Goal: Task Accomplishment & Management: Use online tool/utility

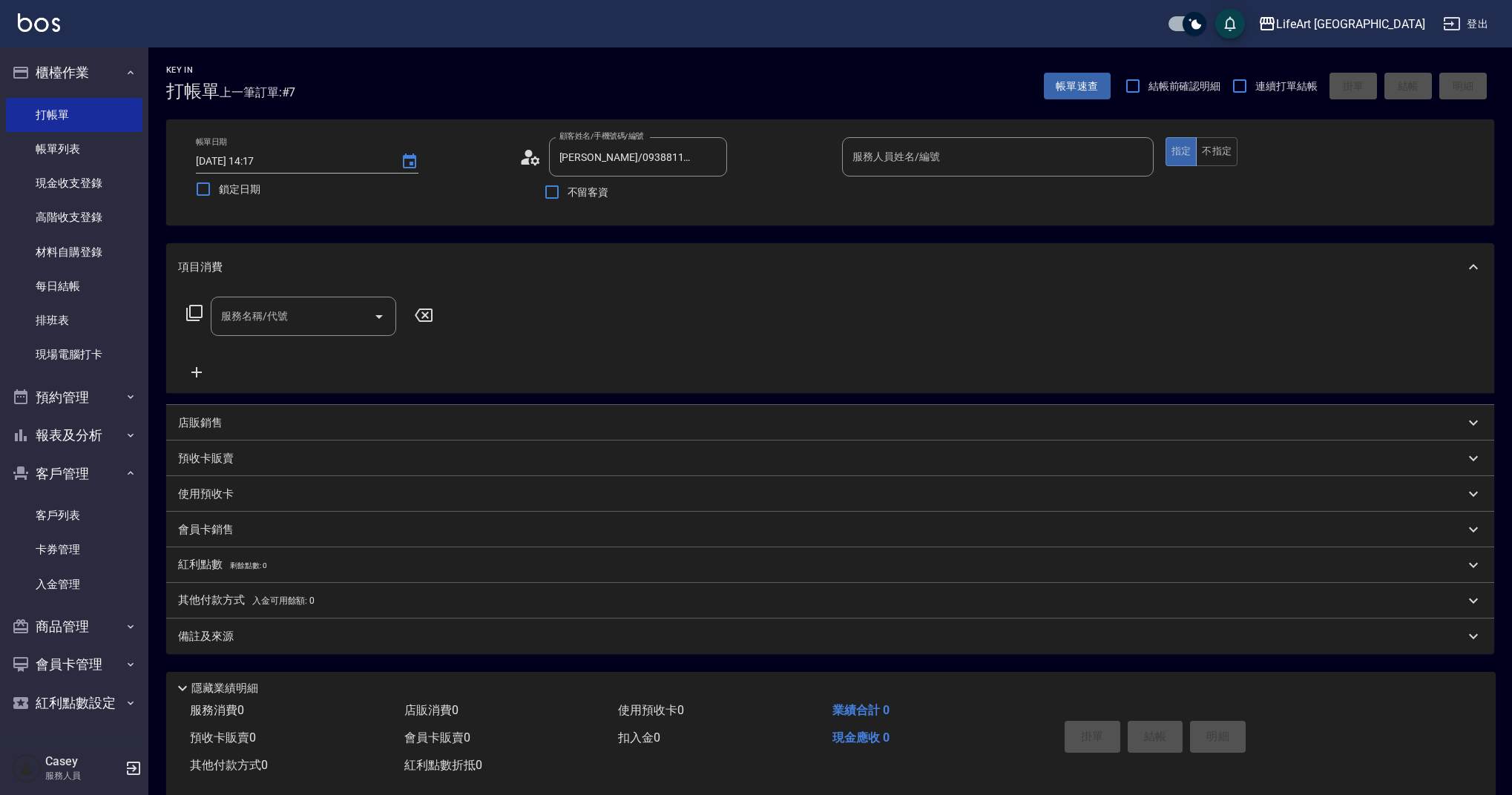
click at [983, 157] on input "服務人員姓名/編號" at bounding box center [998, 157] width 298 height 26
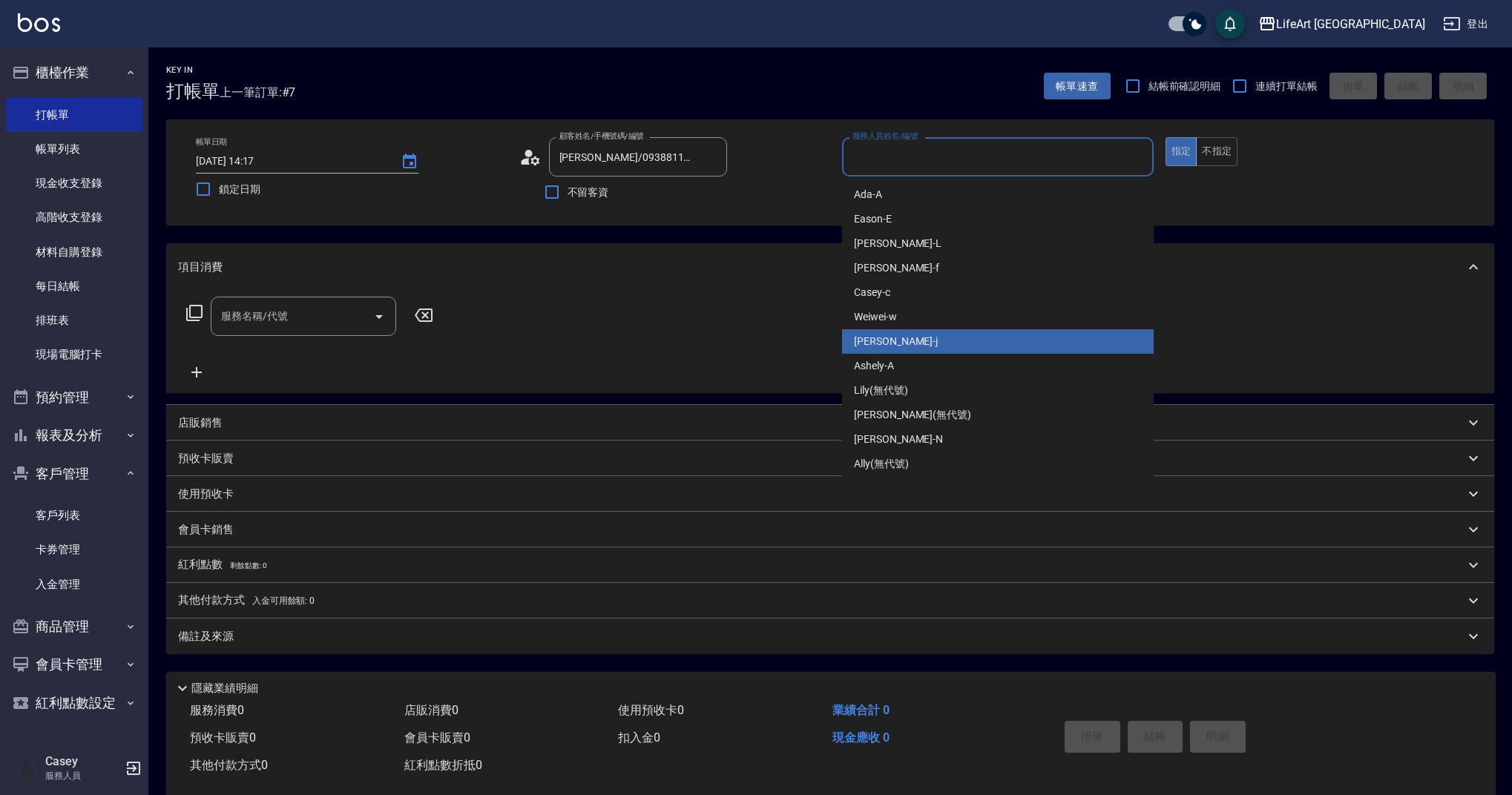
click at [864, 333] on div "[PERSON_NAME]" at bounding box center [998, 341] width 311 height 24
type input "[PERSON_NAME]"
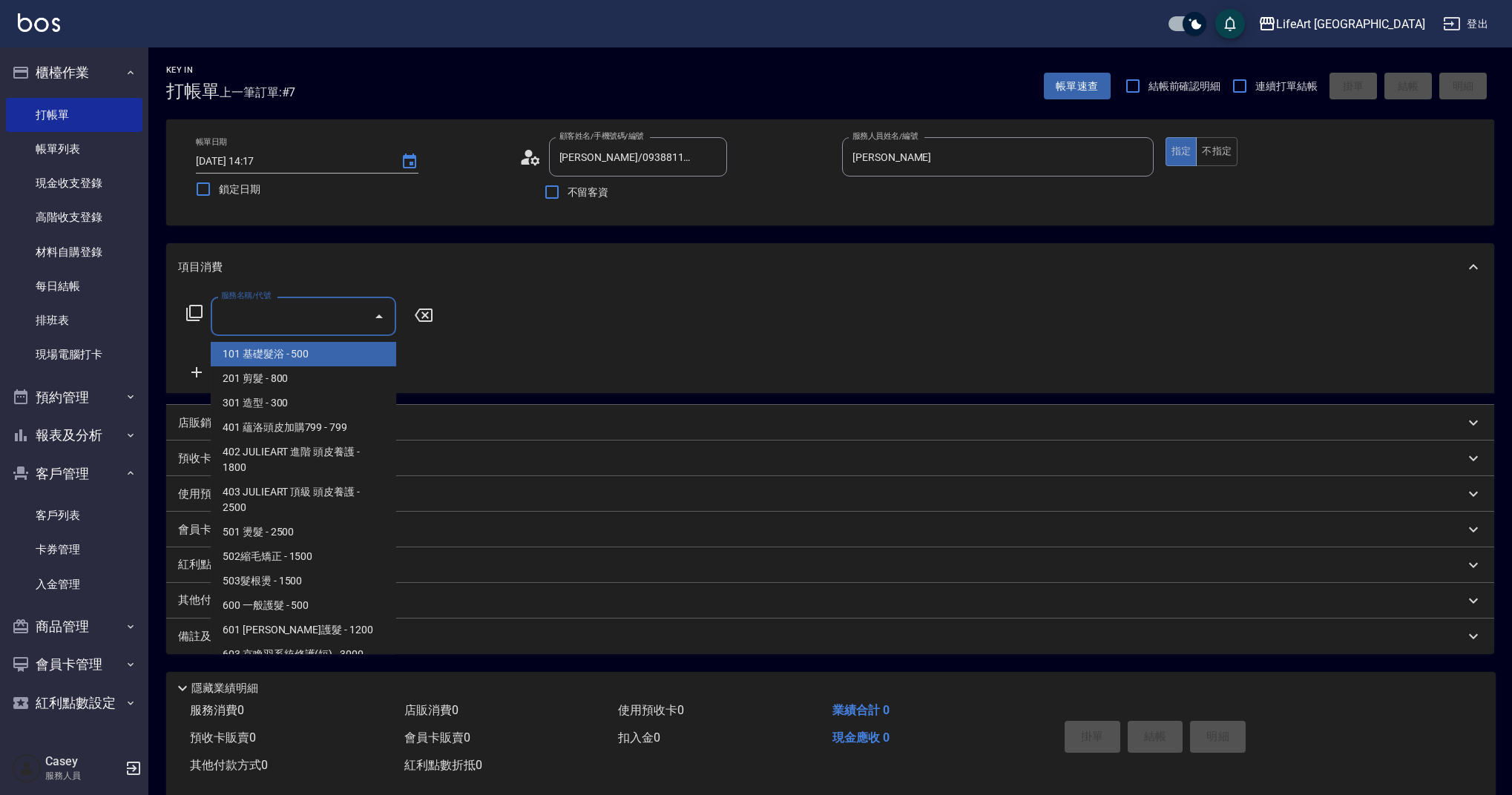
click at [300, 322] on input "服務名稱/代號" at bounding box center [292, 316] width 150 height 26
click at [288, 368] on span "201 剪髮 - 800" at bounding box center [303, 378] width 185 height 24
type input "201 剪髮(201)"
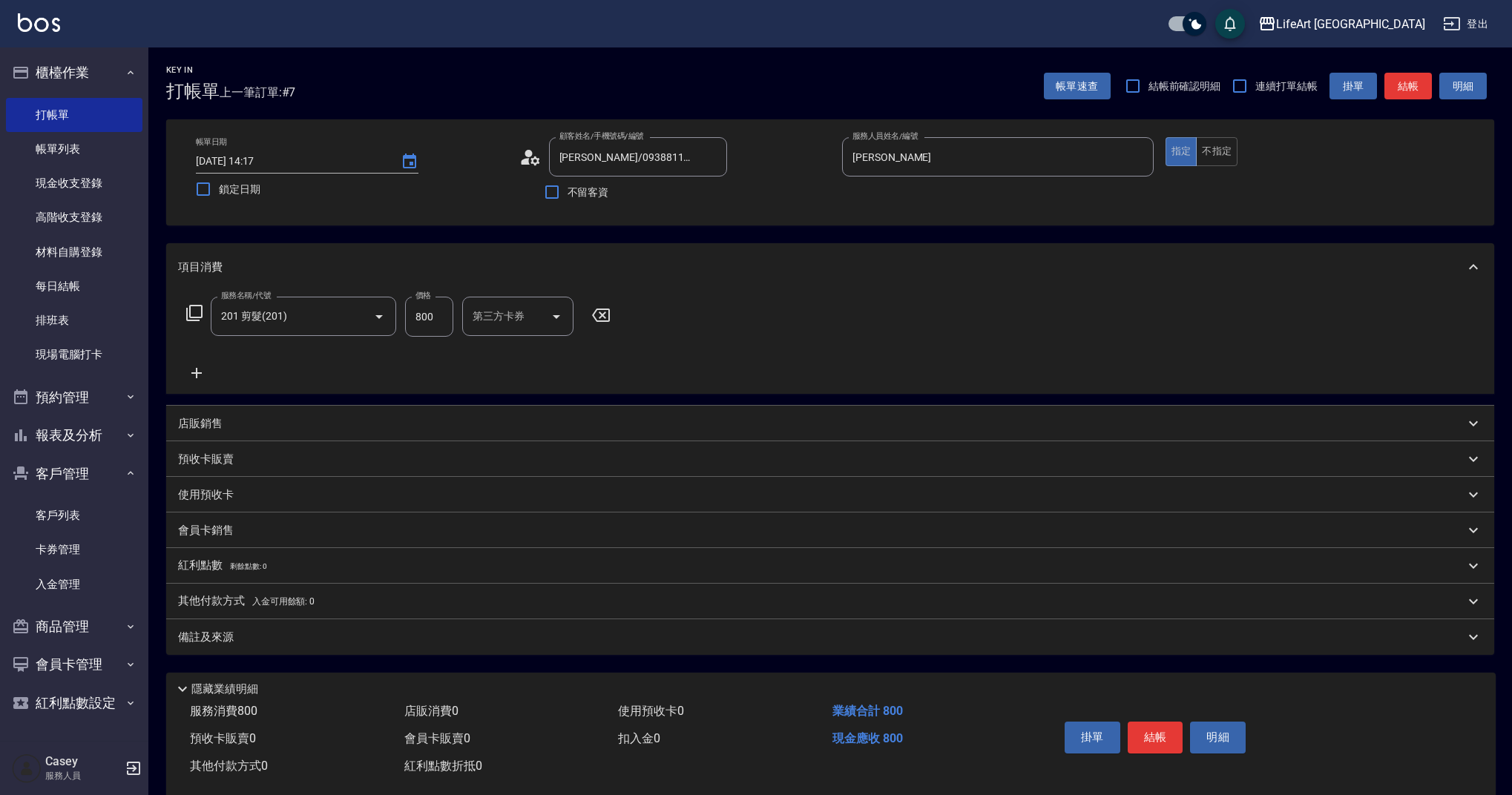
drag, startPoint x: 454, startPoint y: 320, endPoint x: 402, endPoint y: 318, distance: 52.0
click at [402, 318] on div "服務名稱/代號 201 剪髮(201) 服務名稱/代號 價格 800 價格 第三方卡券 第三方卡券" at bounding box center [399, 316] width 442 height 40
drag, startPoint x: 435, startPoint y: 320, endPoint x: 400, endPoint y: 315, distance: 35.4
click at [400, 315] on div "服務名稱/代號 201 剪髮(201) 服務名稱/代號 價格 800 價格 洗-1 洗-1 第三方卡券 第三方卡券" at bounding box center [448, 316] width 540 height 40
type input "1000"
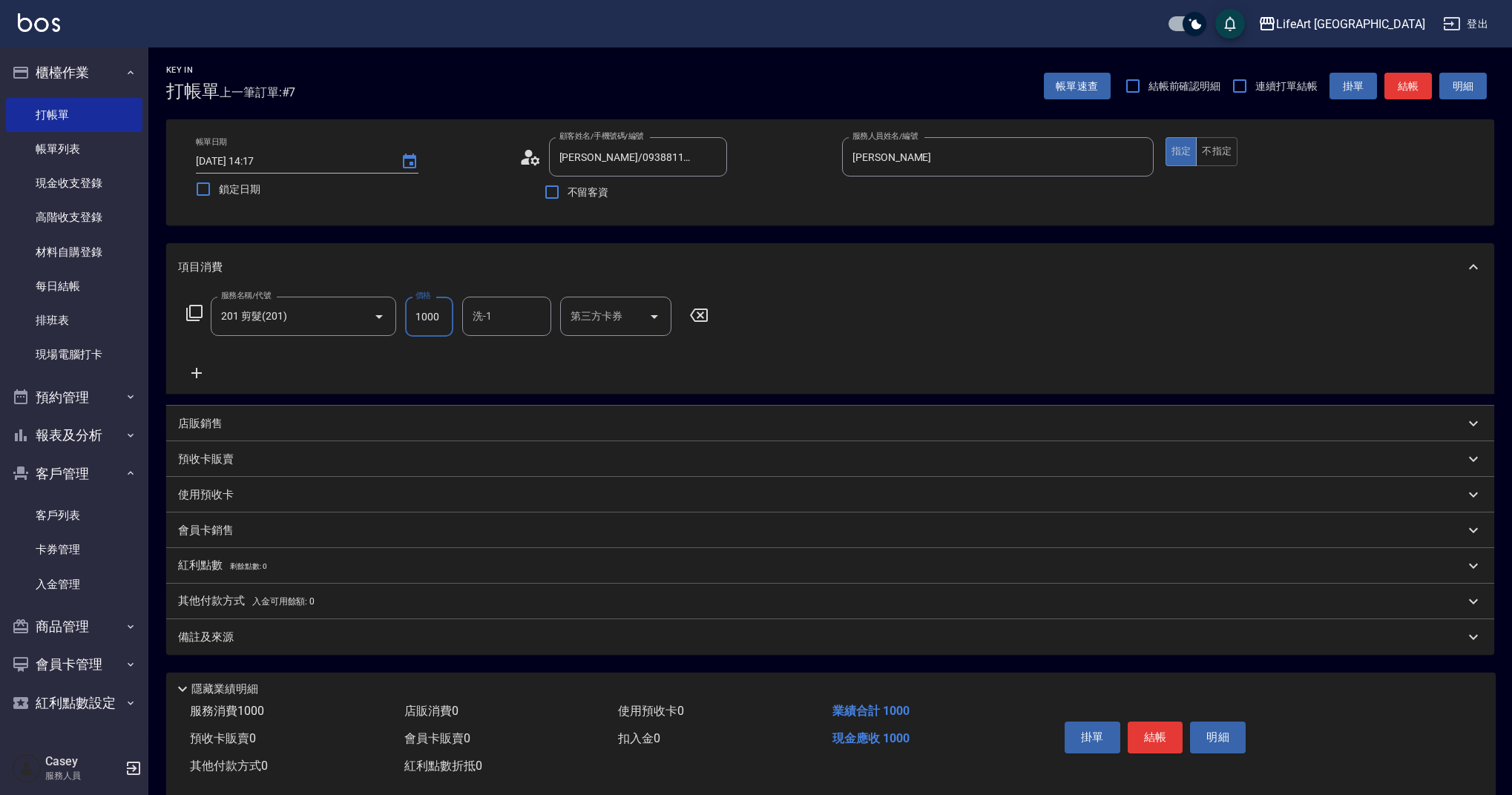
click at [338, 639] on div "備註及來源" at bounding box center [821, 637] width 1286 height 16
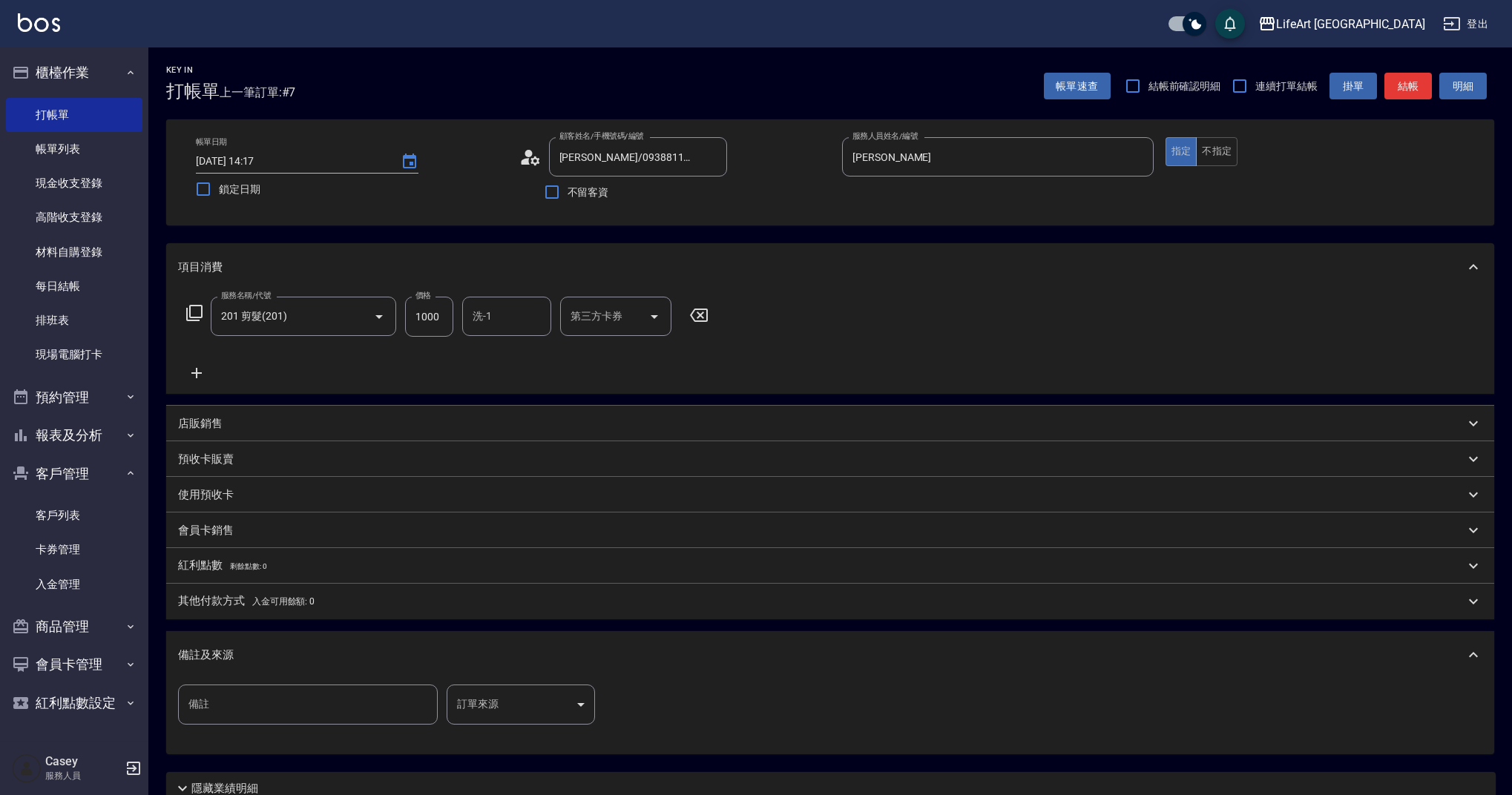
click at [544, 699] on body "LifeArt 蘆洲 登出 櫃檯作業 打帳單 帳單列表 現金收支登錄 高階收支登錄 材料自購登錄 每日結帳 排班表 現場電腦打卡 預約管理 預約管理 單日預約…" at bounding box center [756, 457] width 1512 height 915
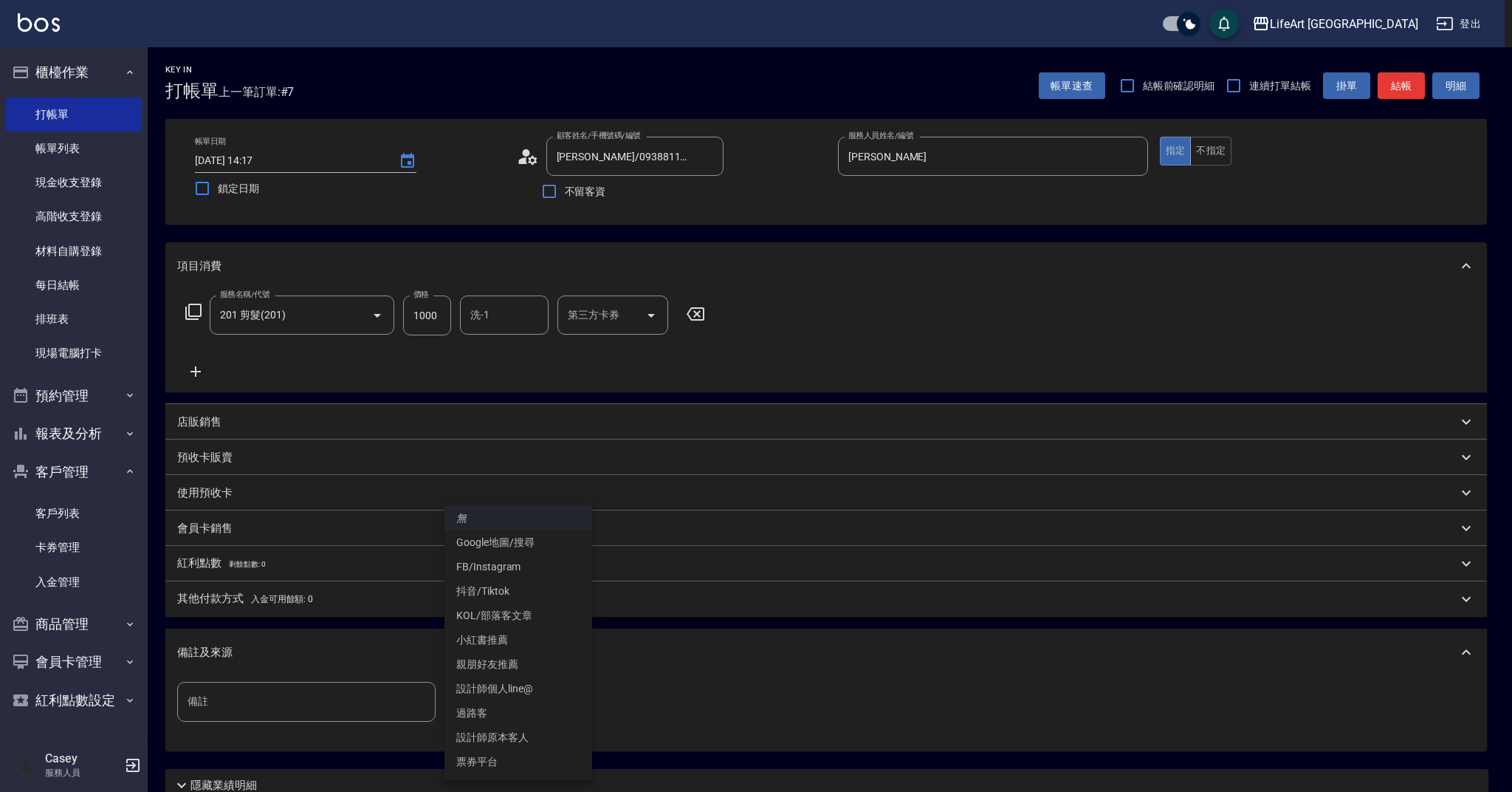
click at [535, 733] on li "設計師原本客人" at bounding box center [518, 737] width 147 height 24
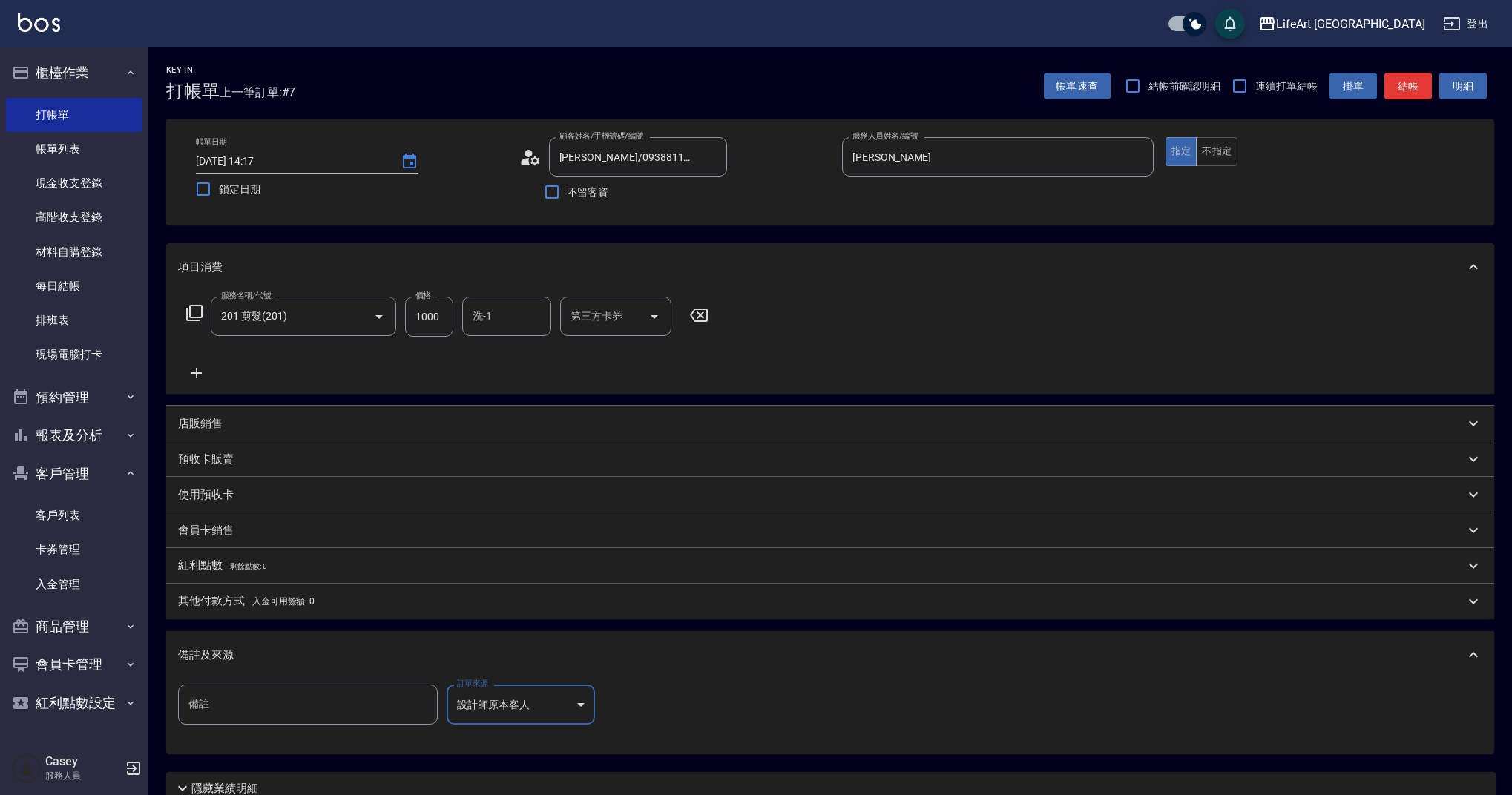
scroll to position [127, 0]
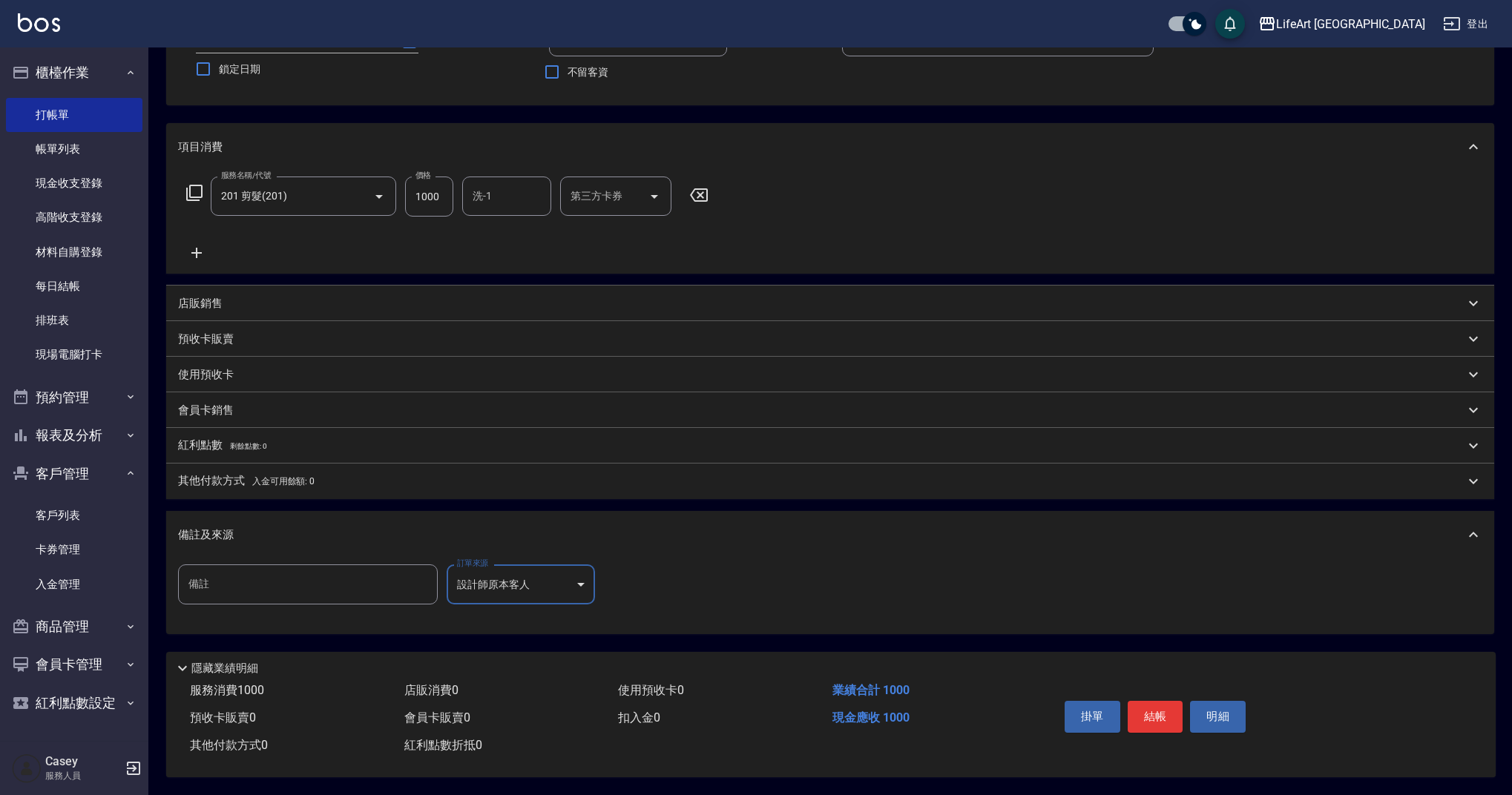
click at [557, 591] on body "LifeArt 蘆洲 登出 櫃檯作業 打帳單 帳單列表 現金收支登錄 高階收支登錄 材料自購登錄 每日結帳 排班表 現場電腦打卡 預約管理 預約管理 單日預約…" at bounding box center [756, 337] width 1512 height 915
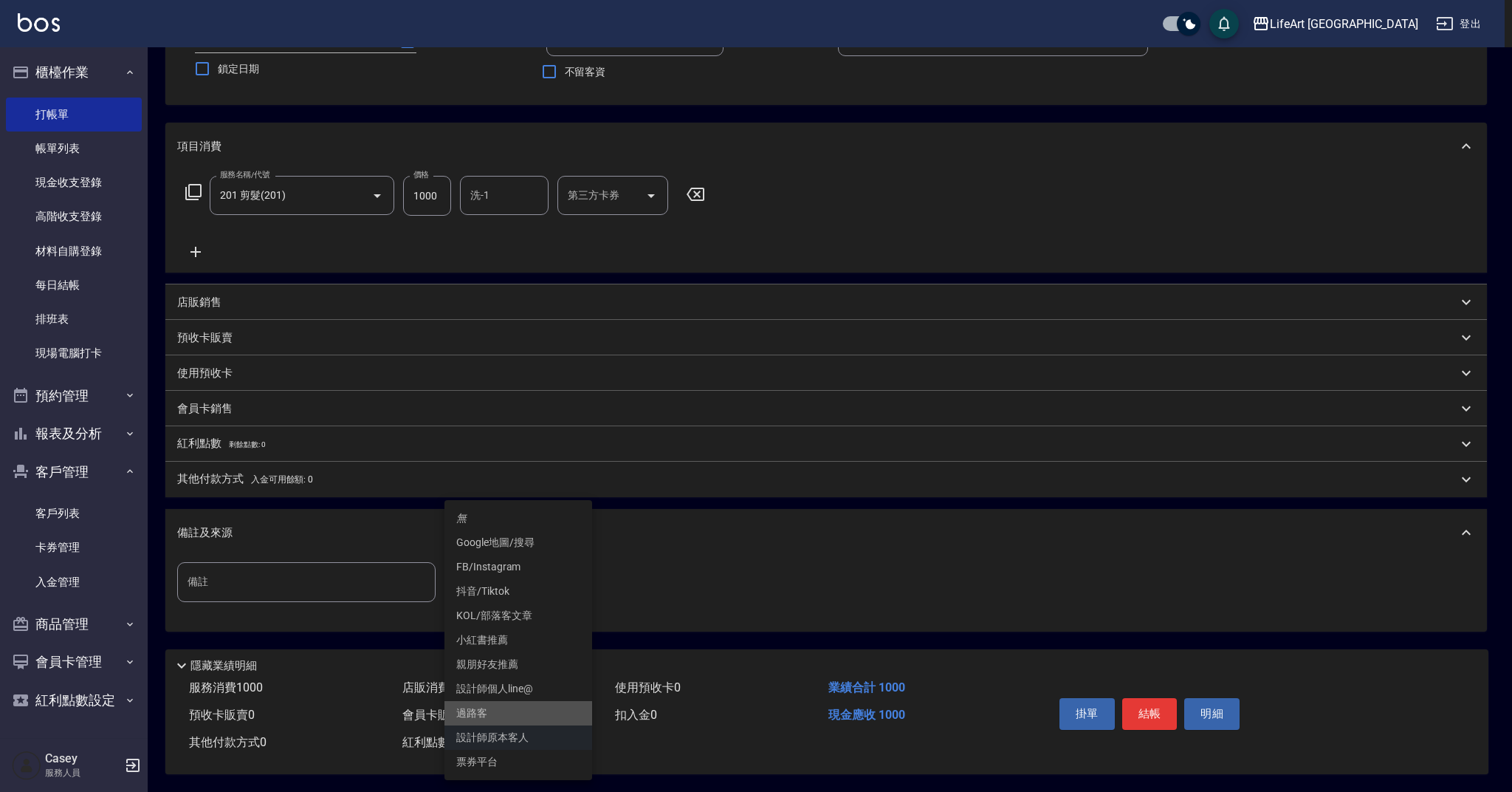
click at [510, 710] on li "過路客" at bounding box center [518, 713] width 147 height 24
type input "過路客"
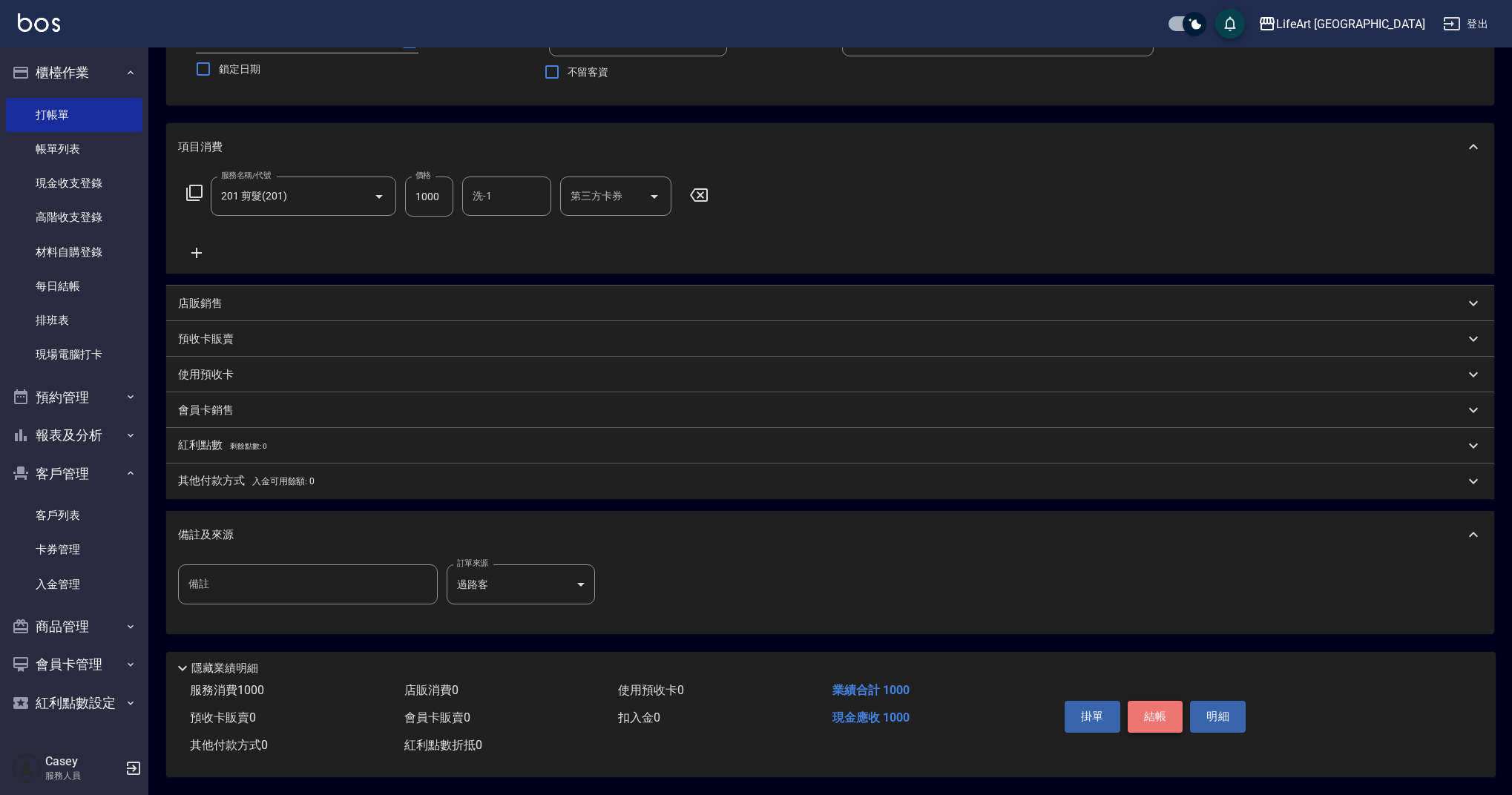
click at [1163, 713] on button "結帳" at bounding box center [1155, 717] width 56 height 31
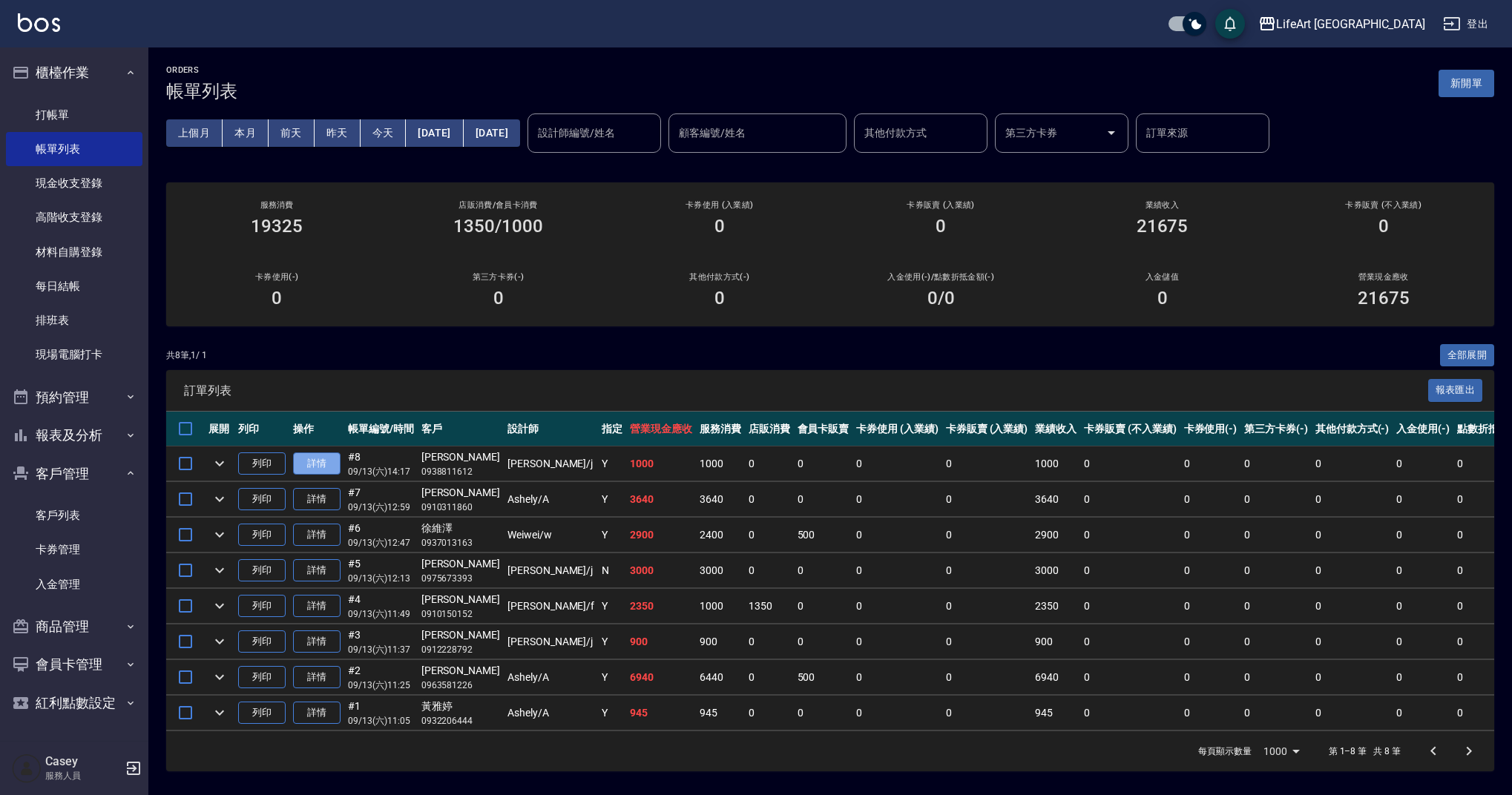
click at [326, 463] on link "詳情" at bounding box center [316, 463] width 47 height 23
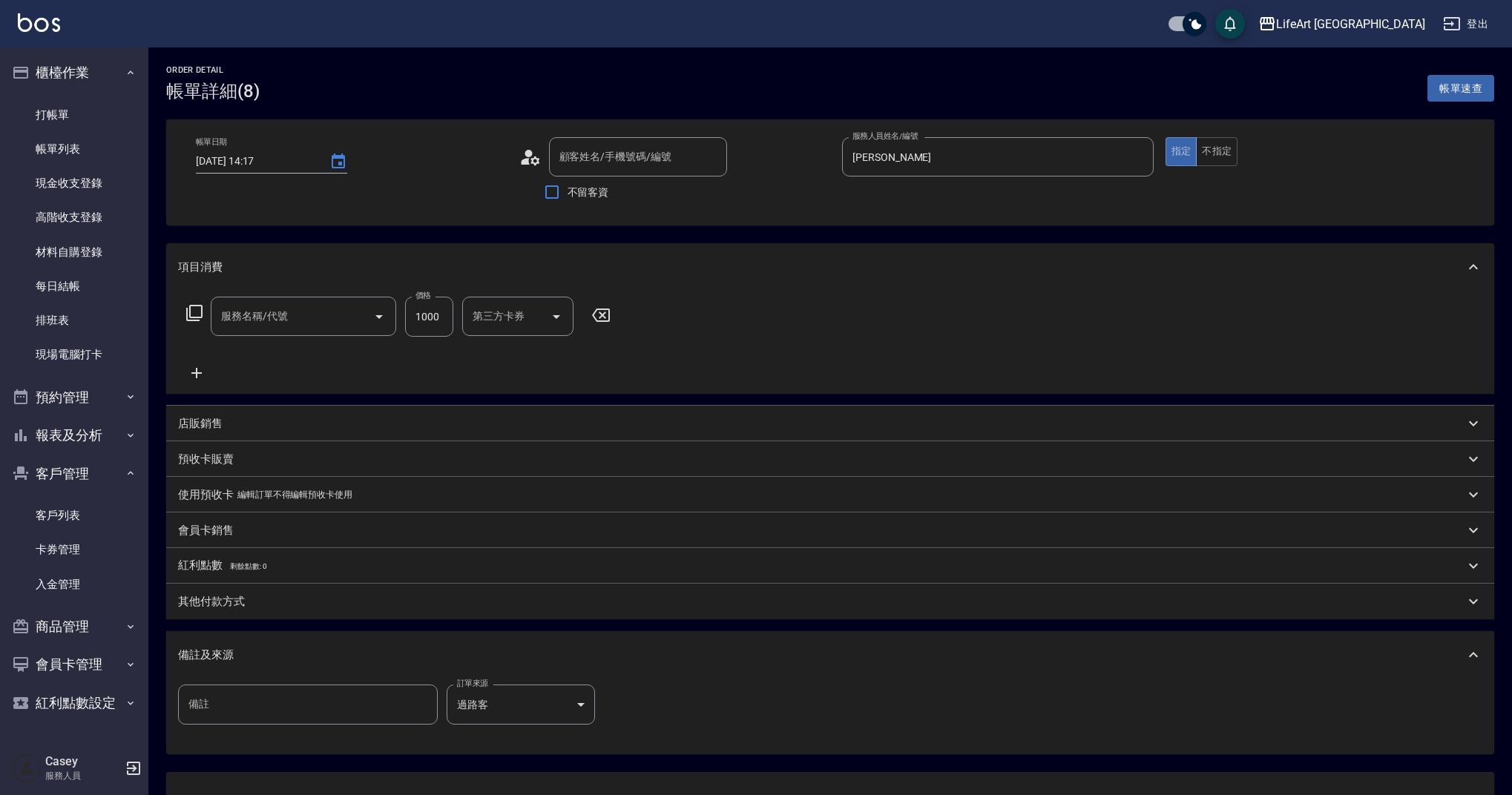
type input "[DATE] 14:17"
type input "[PERSON_NAME]"
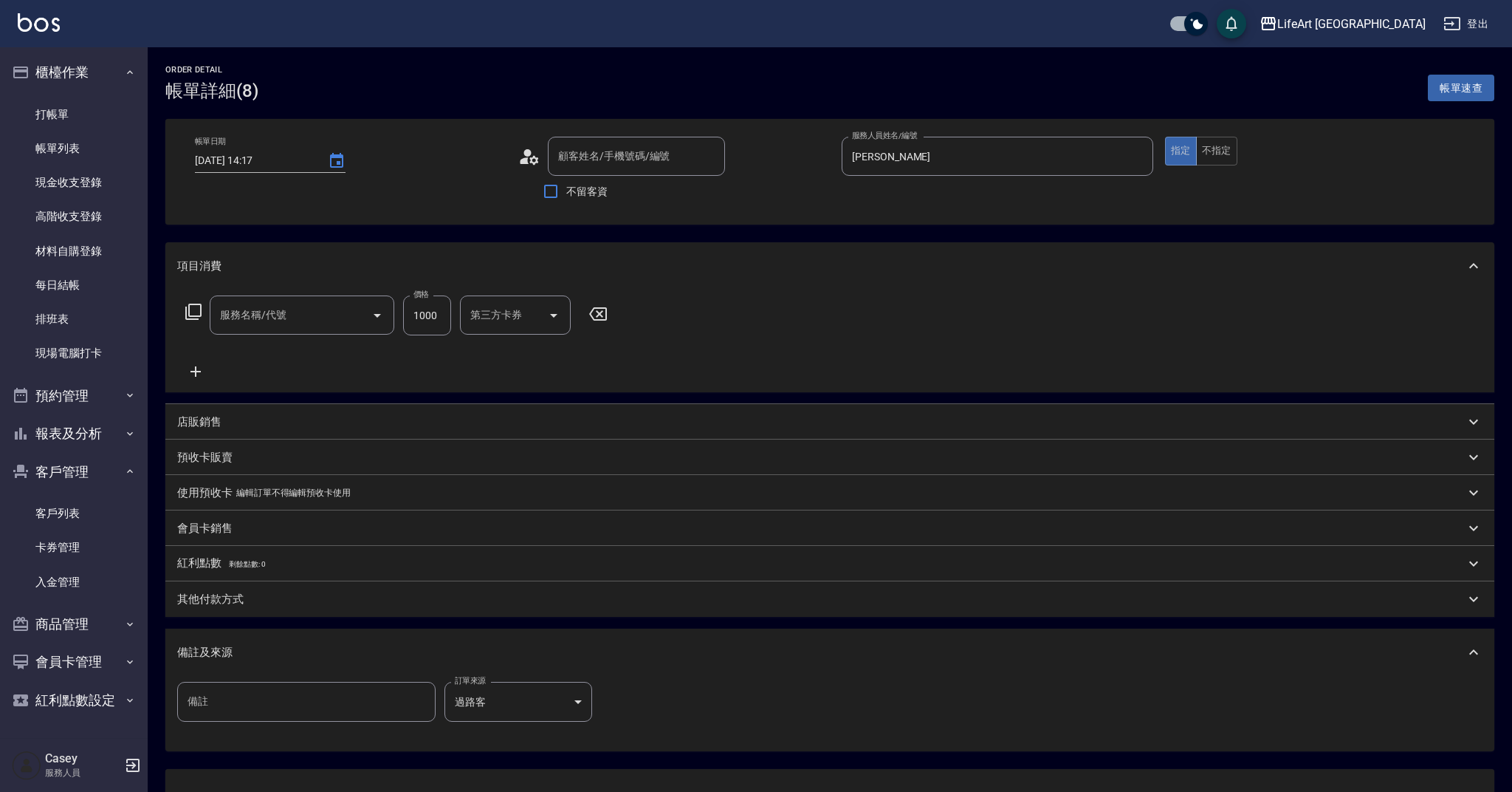
type input "[PERSON_NAME]/0938811612/null"
type input "201 剪髮(201)"
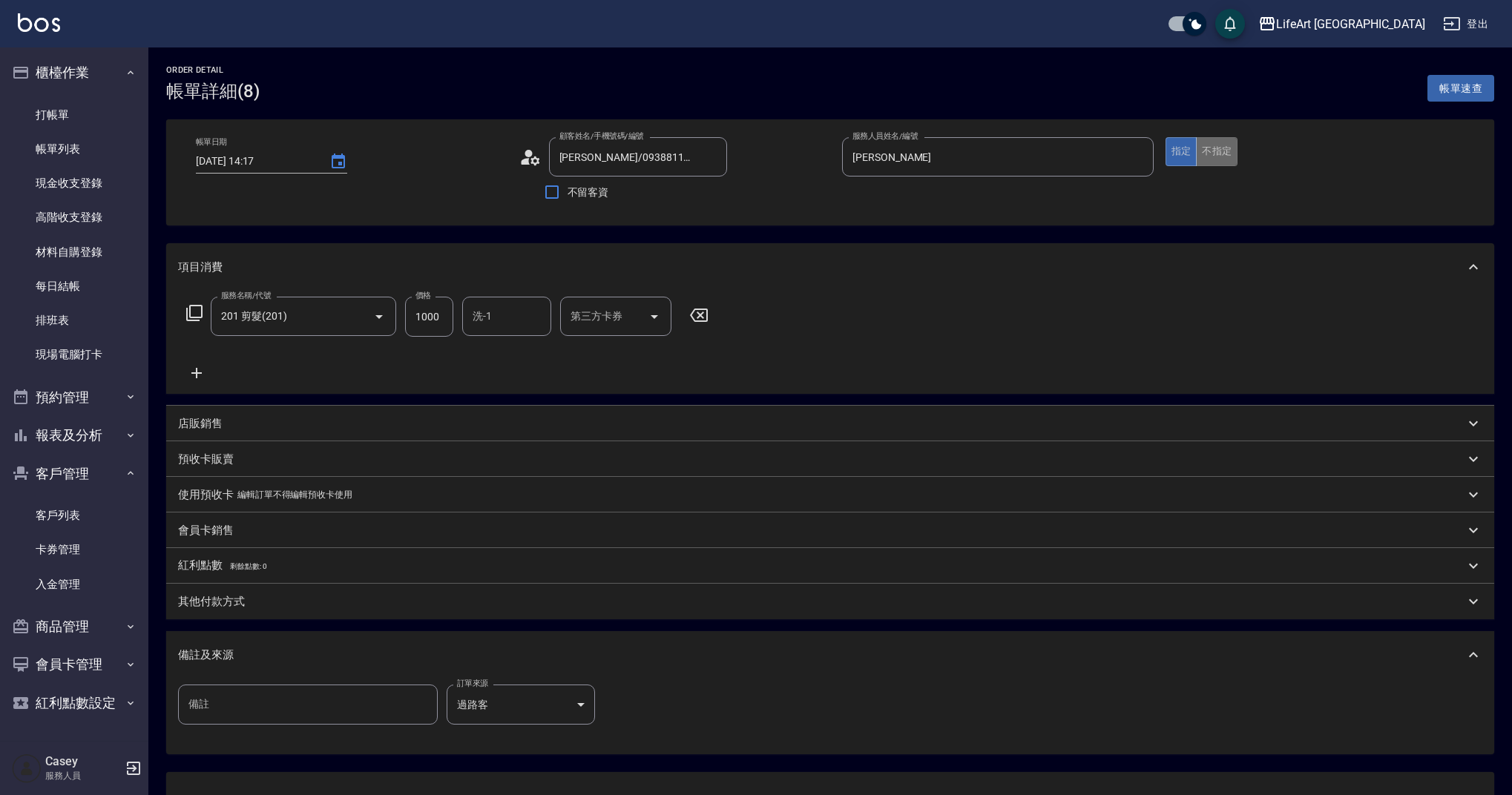
click at [1228, 155] on button "不指定" at bounding box center [1216, 152] width 41 height 29
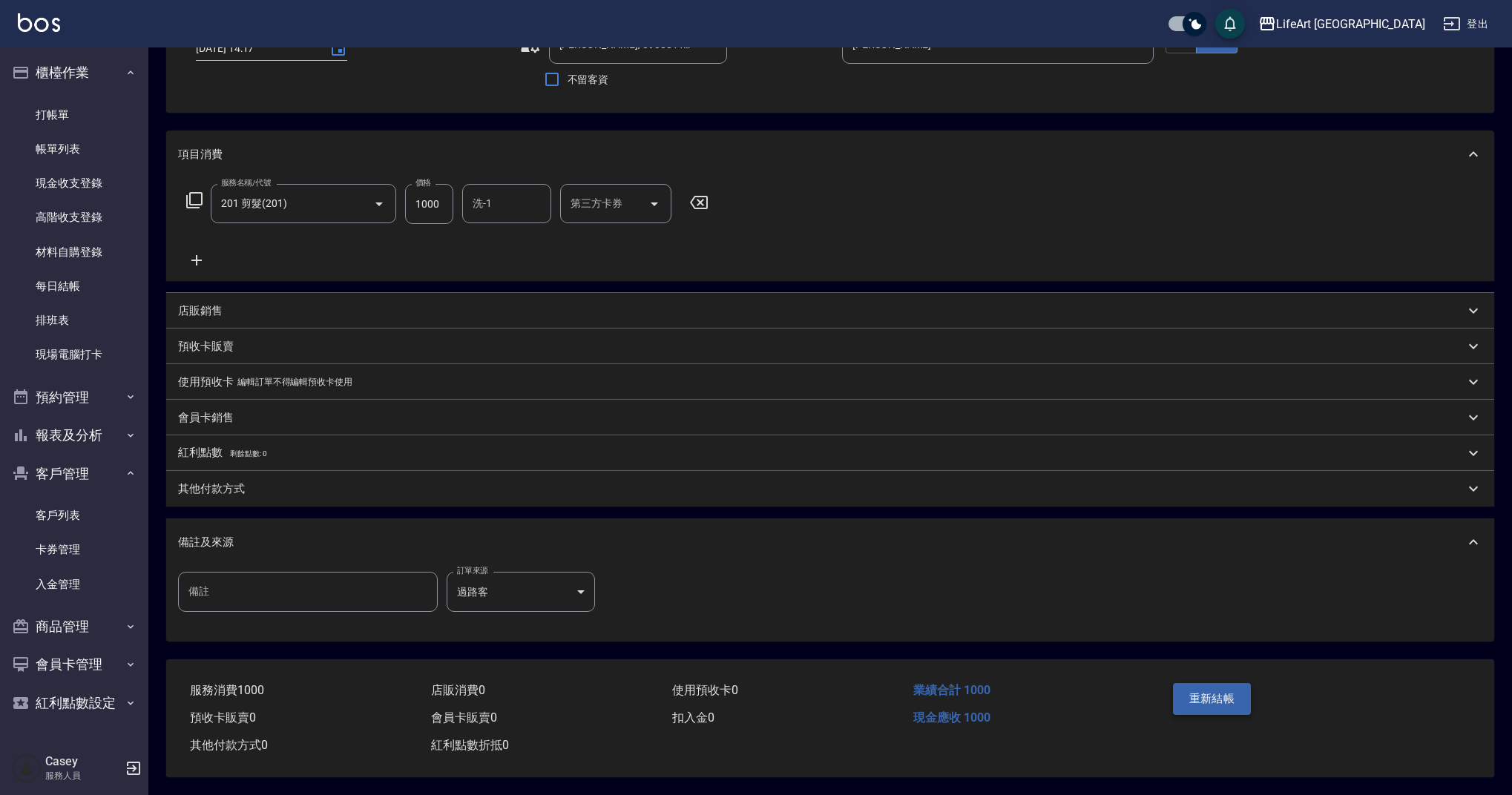
click at [1218, 695] on button "重新結帳" at bounding box center [1212, 699] width 78 height 31
